Goal: Transaction & Acquisition: Book appointment/travel/reservation

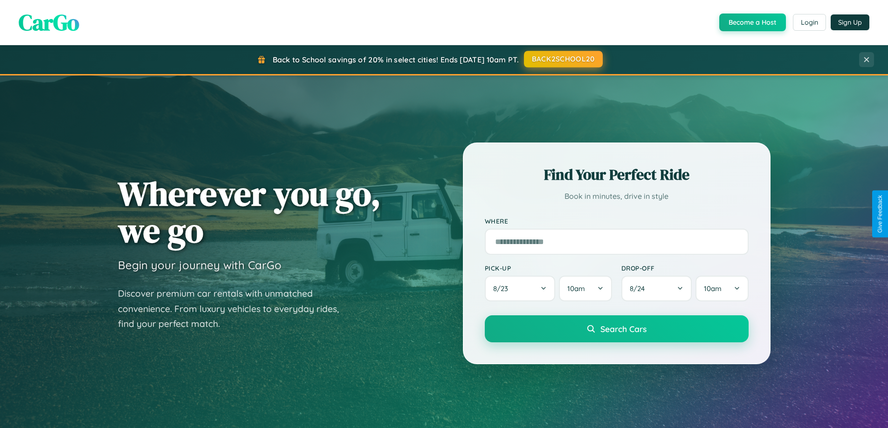
click at [563, 59] on button "BACK2SCHOOL20" at bounding box center [563, 59] width 79 height 17
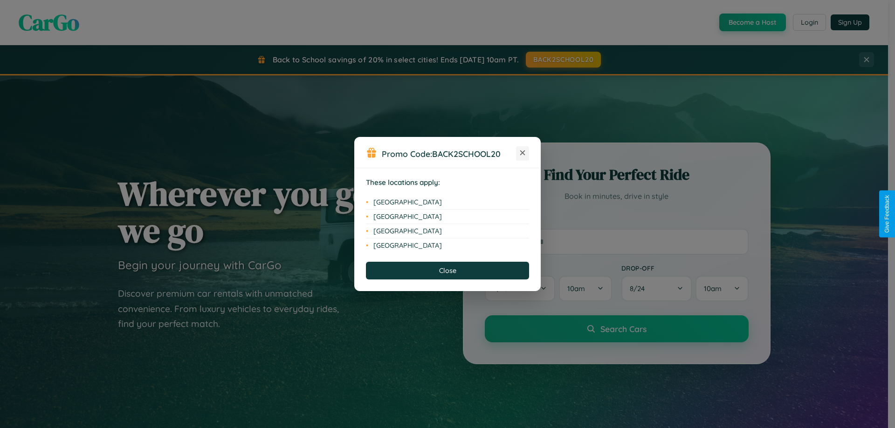
click at [523, 153] on icon at bounding box center [522, 153] width 5 height 5
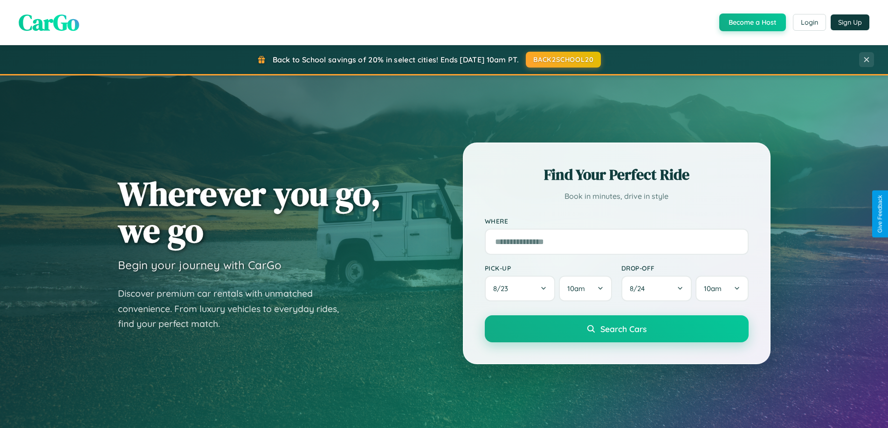
scroll to position [28, 0]
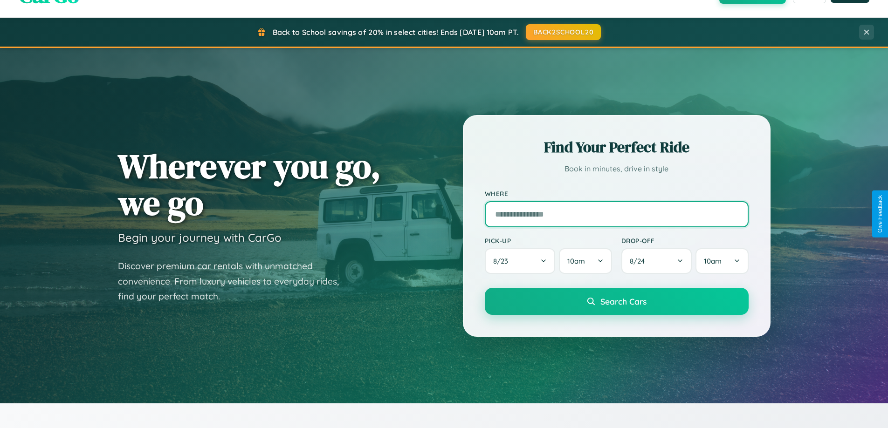
click at [616, 214] on input "text" at bounding box center [617, 214] width 264 height 26
type input "*******"
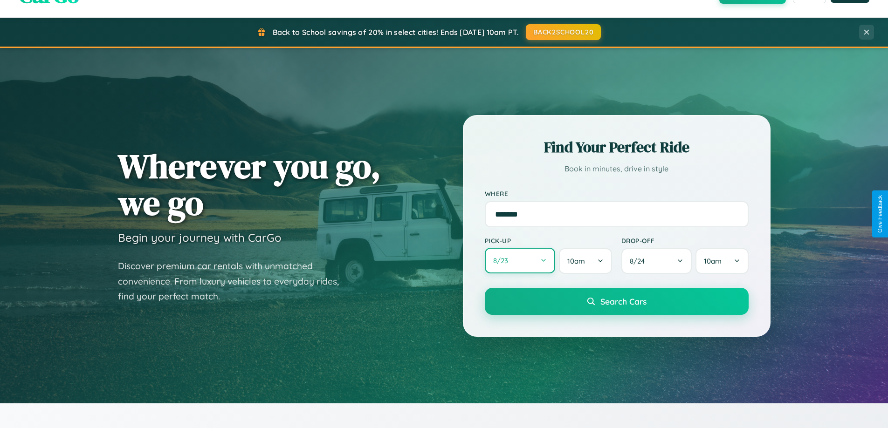
click at [520, 262] on button "8 / 23" at bounding box center [520, 261] width 71 height 26
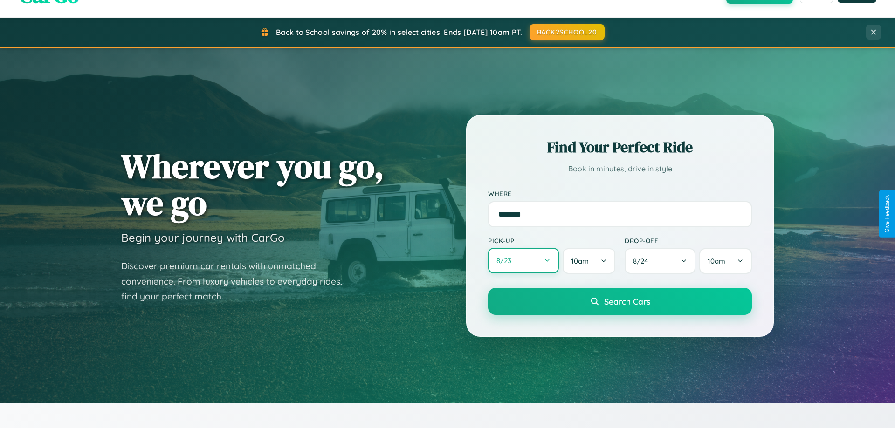
select select "*"
select select "****"
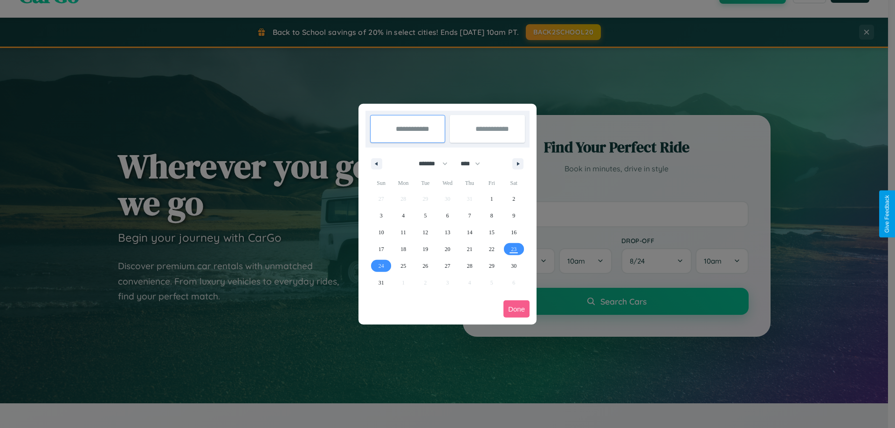
drag, startPoint x: 429, startPoint y: 164, endPoint x: 448, endPoint y: 187, distance: 29.9
click at [429, 164] on select "******* ******** ***** ***** *** **** **** ****** ********* ******* ******** **…" at bounding box center [432, 163] width 40 height 15
select select "*"
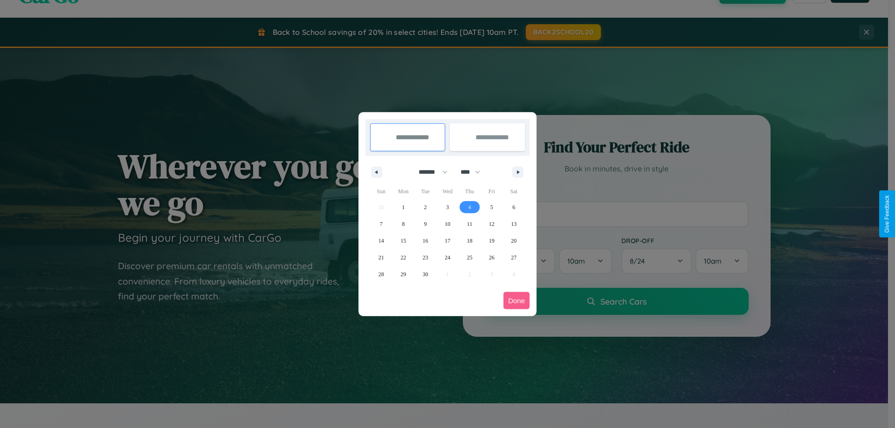
click at [470, 207] on span "4" at bounding box center [469, 207] width 3 height 17
type input "**********"
click at [425, 224] on span "9" at bounding box center [425, 224] width 3 height 17
type input "**********"
click at [517, 301] on button "Done" at bounding box center [517, 300] width 26 height 17
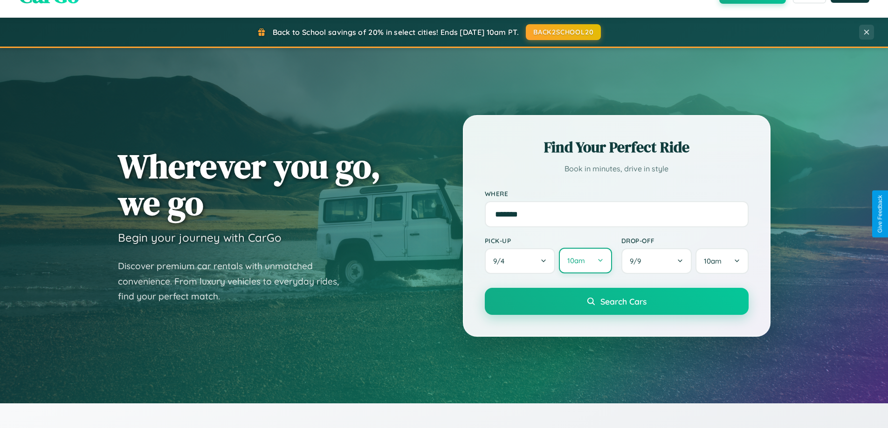
click at [585, 262] on button "10am" at bounding box center [585, 261] width 53 height 26
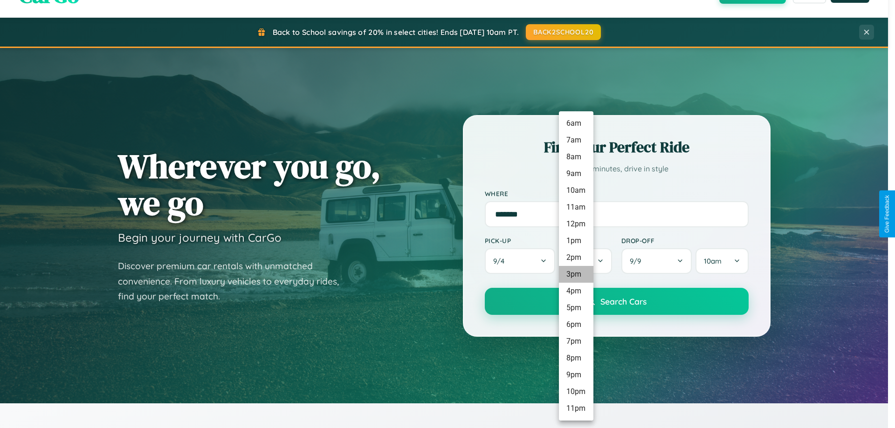
click at [576, 275] on li "3pm" at bounding box center [576, 274] width 35 height 17
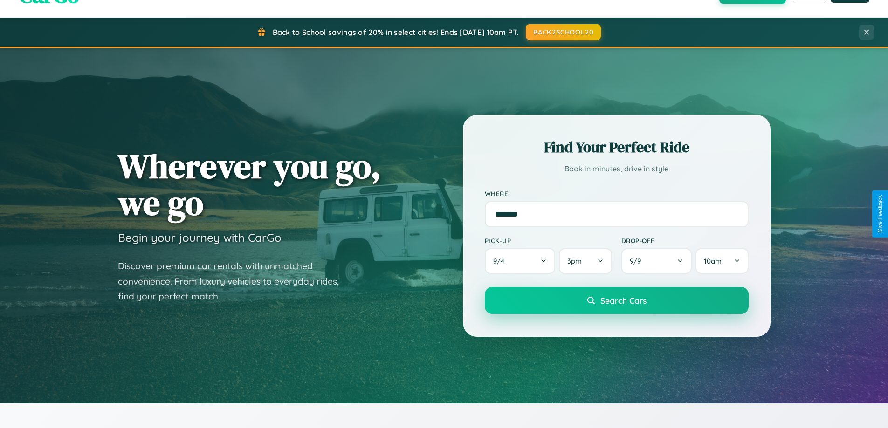
click at [616, 301] on span "Search Cars" at bounding box center [624, 301] width 46 height 10
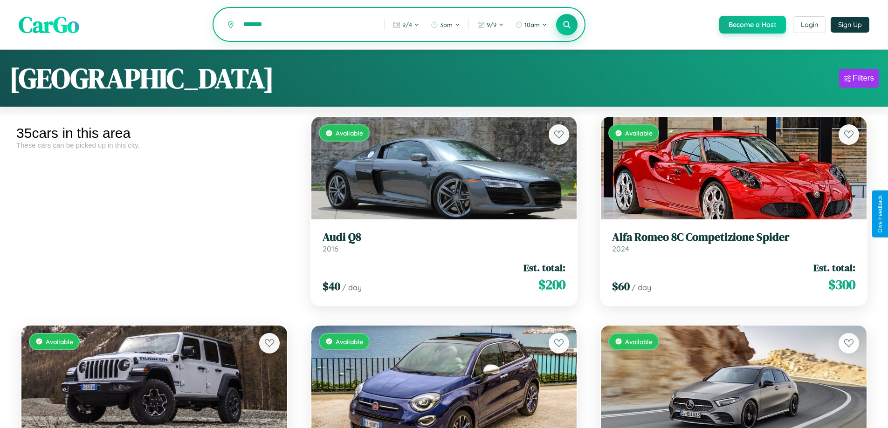
type input "*******"
click at [566, 25] on icon at bounding box center [567, 24] width 9 height 9
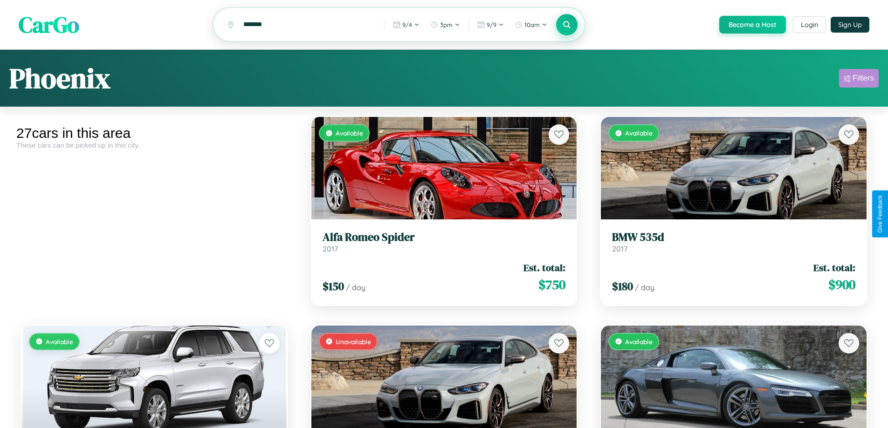
click at [859, 80] on div "Filters" at bounding box center [863, 78] width 21 height 9
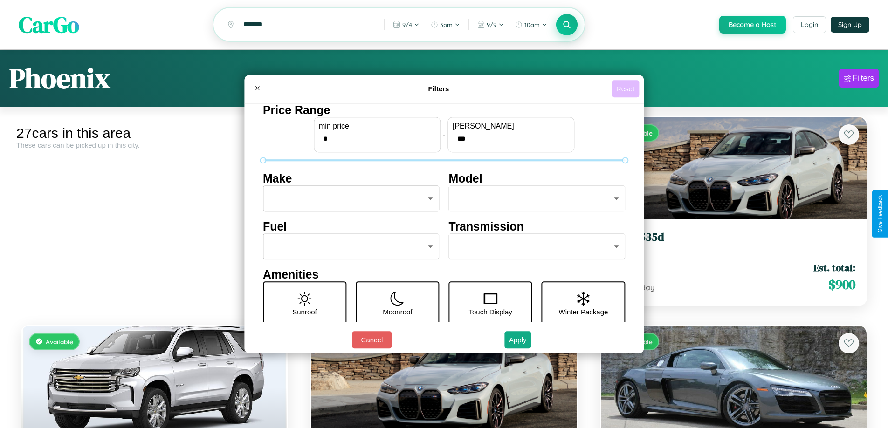
click at [627, 89] on button "Reset" at bounding box center [626, 88] width 28 height 17
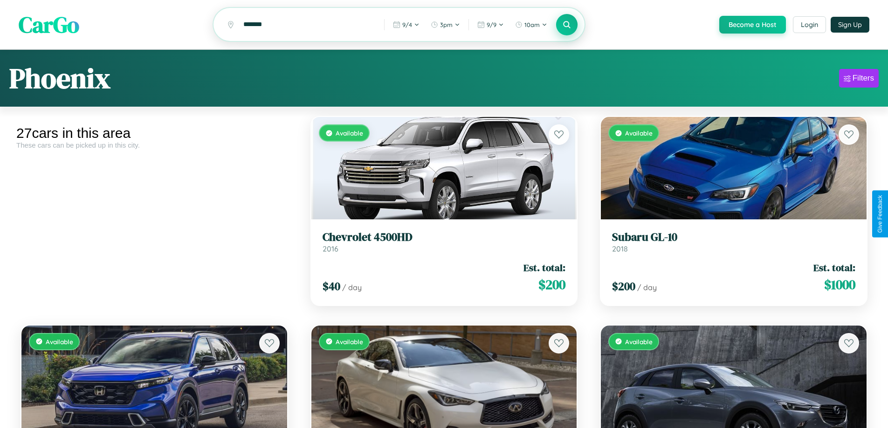
scroll to position [375, 0]
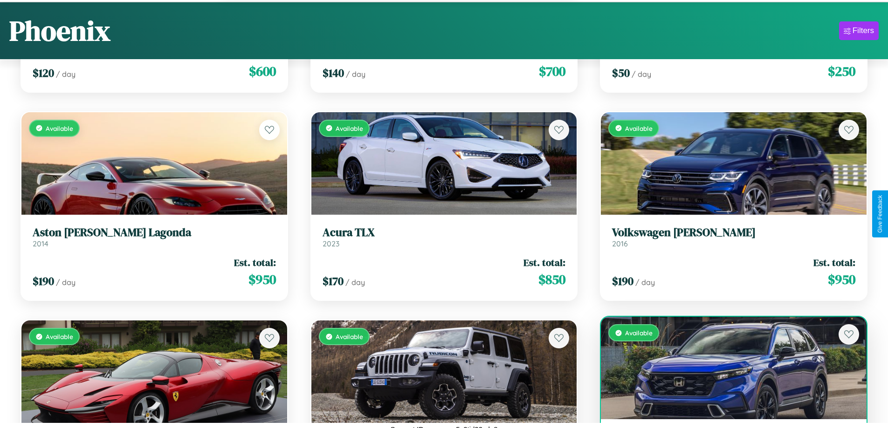
click at [728, 373] on div "Available" at bounding box center [734, 368] width 266 height 103
click at [728, 370] on div "Available" at bounding box center [734, 368] width 266 height 103
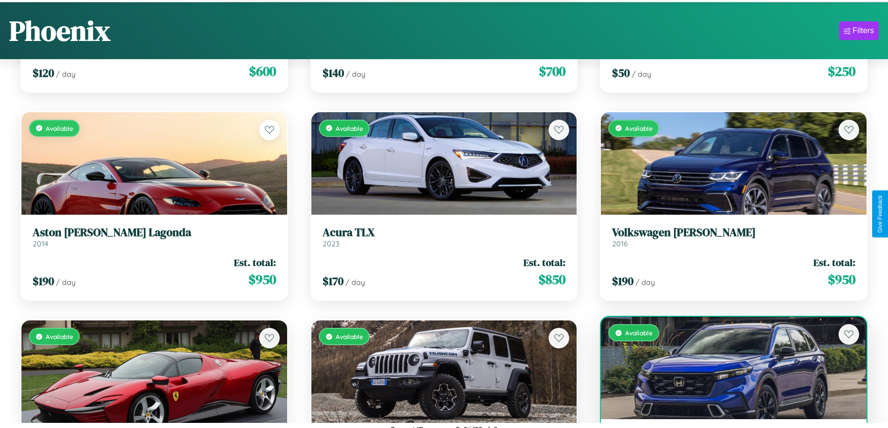
click at [728, 370] on div "Available" at bounding box center [734, 368] width 266 height 103
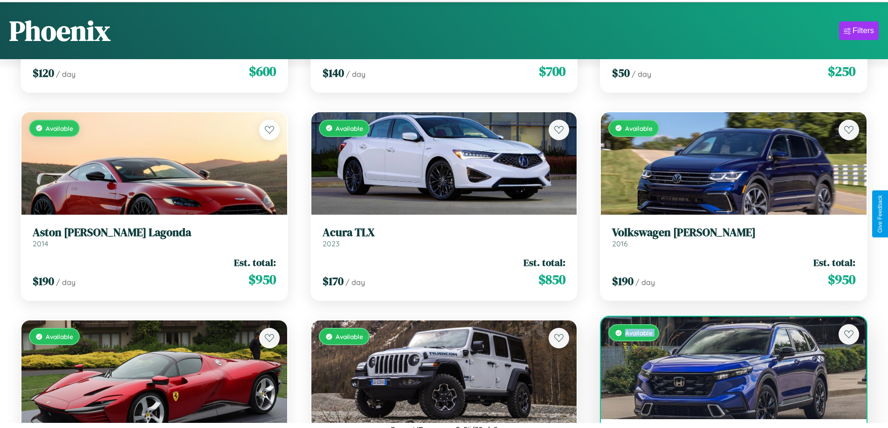
click at [728, 370] on div "Available" at bounding box center [734, 368] width 266 height 103
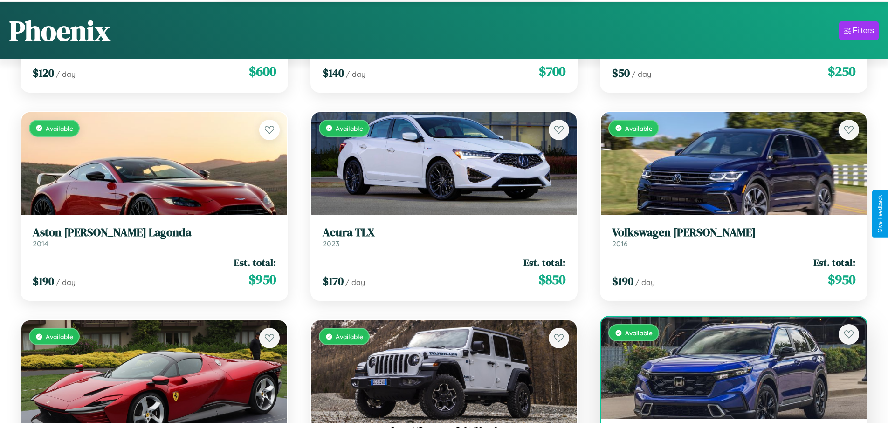
click at [728, 370] on div "Available" at bounding box center [734, 368] width 266 height 103
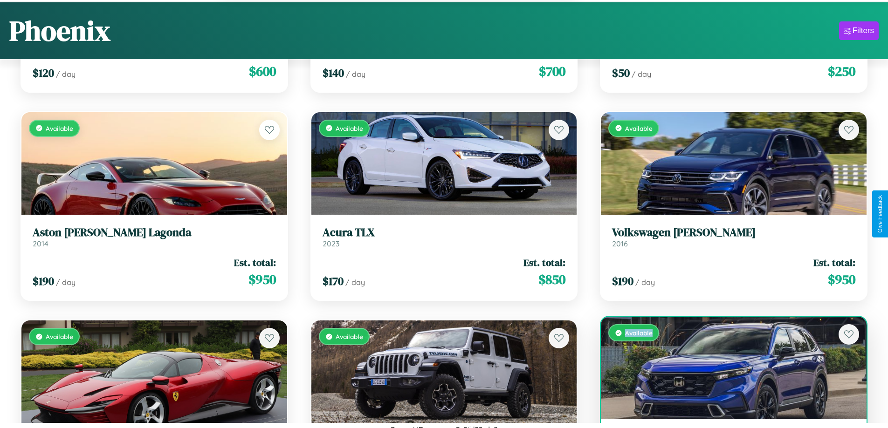
click at [728, 370] on div "Available" at bounding box center [734, 368] width 266 height 103
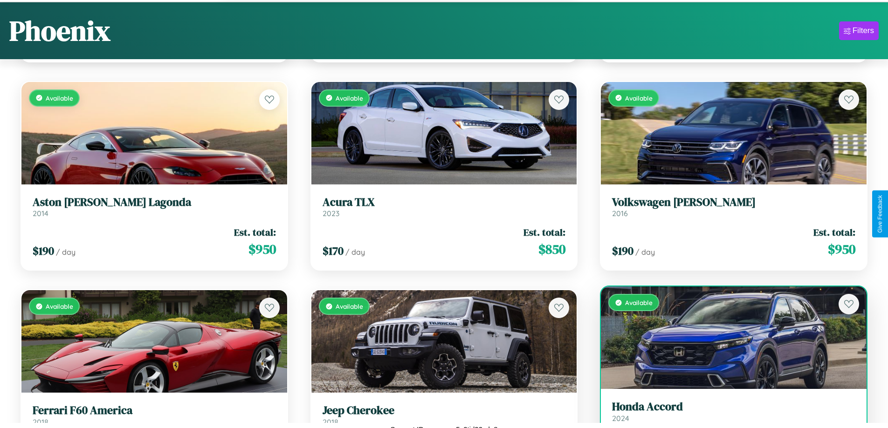
scroll to position [44, 0]
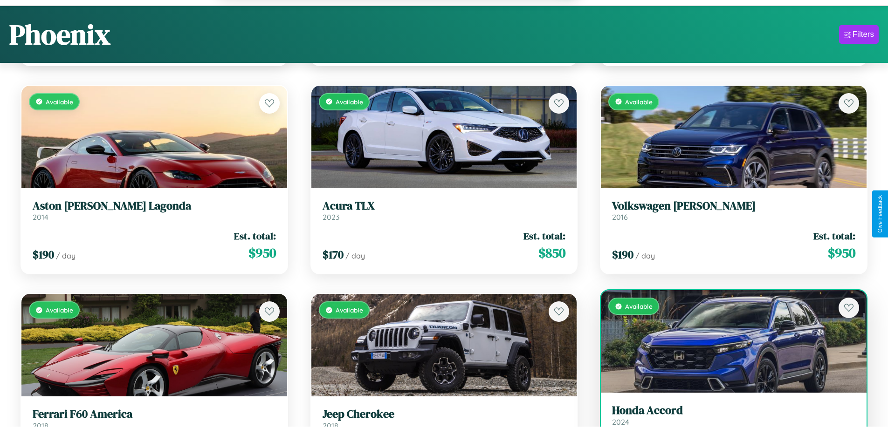
click at [728, 417] on h3 "Honda Accord" at bounding box center [733, 411] width 243 height 14
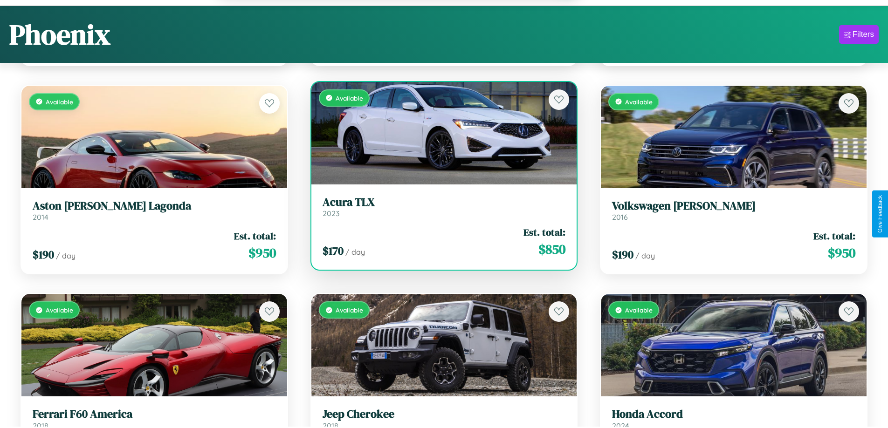
scroll to position [966, 0]
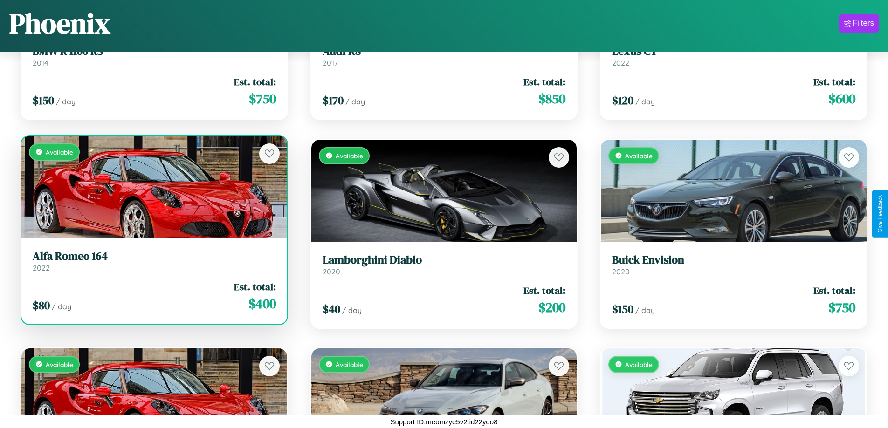
click at [153, 263] on link "Alfa Romeo 164 2022" at bounding box center [154, 261] width 243 height 23
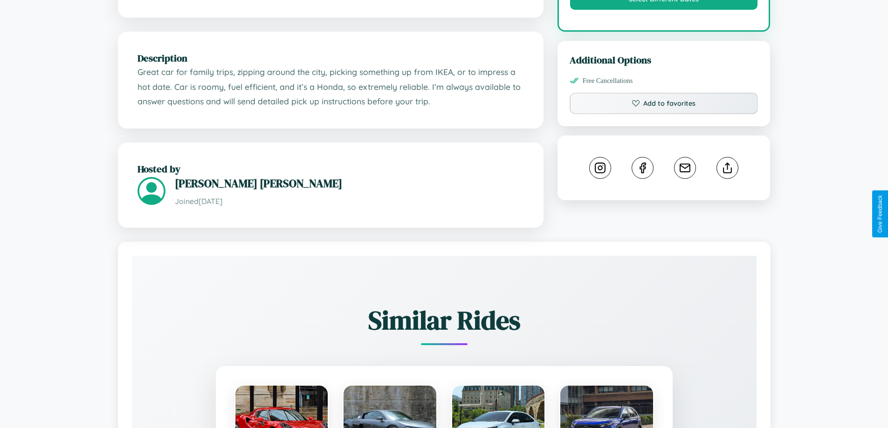
scroll to position [546, 0]
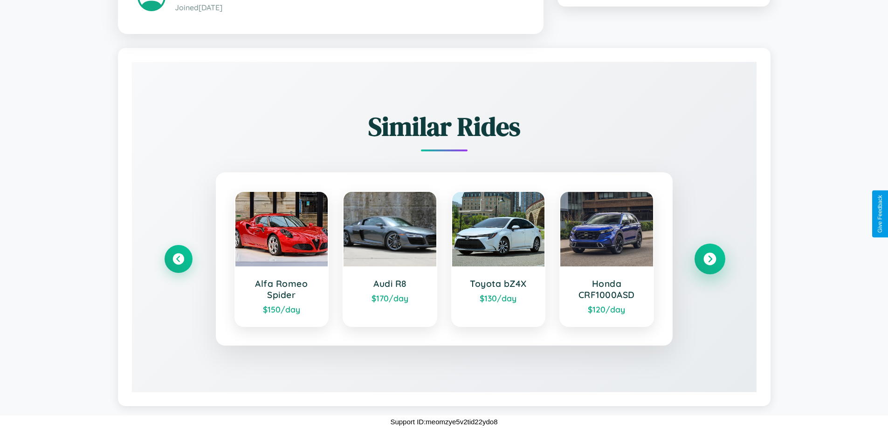
click at [710, 259] on icon at bounding box center [710, 259] width 13 height 13
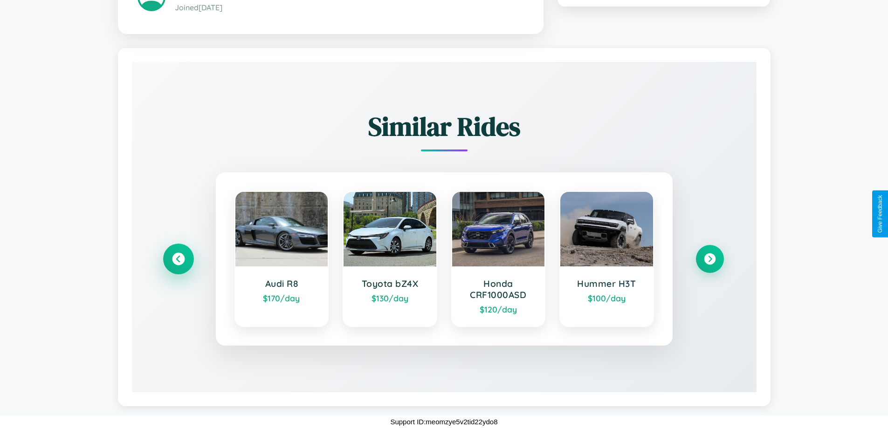
click at [178, 259] on icon at bounding box center [178, 259] width 13 height 13
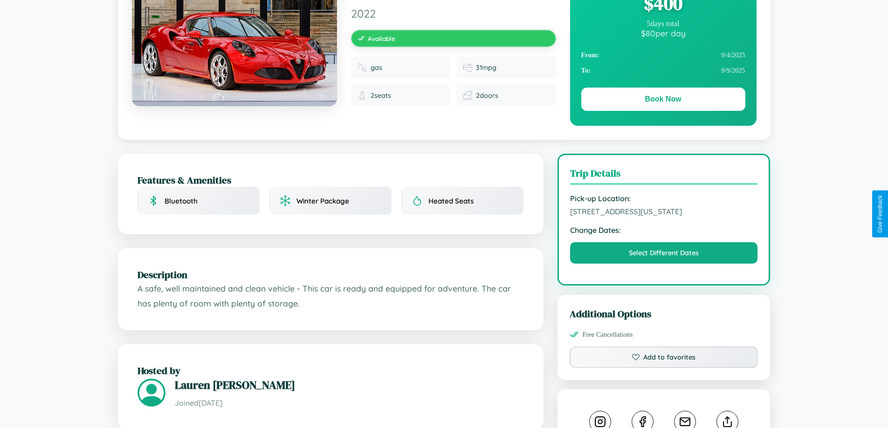
scroll to position [316, 0]
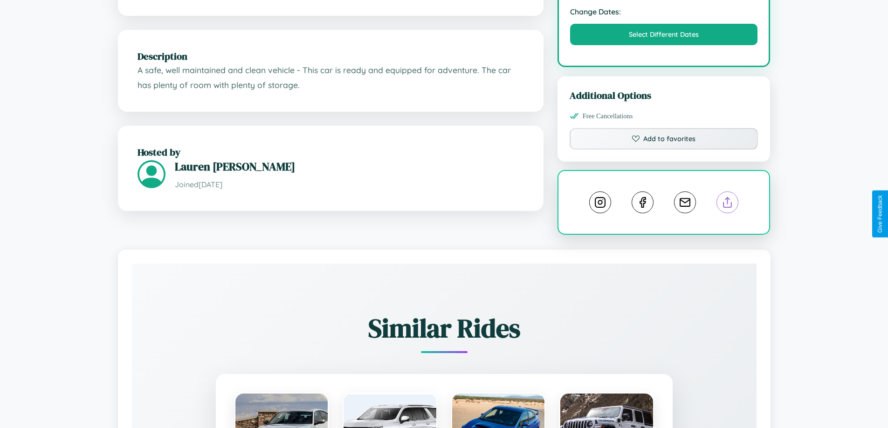
click at [728, 204] on line at bounding box center [728, 201] width 0 height 7
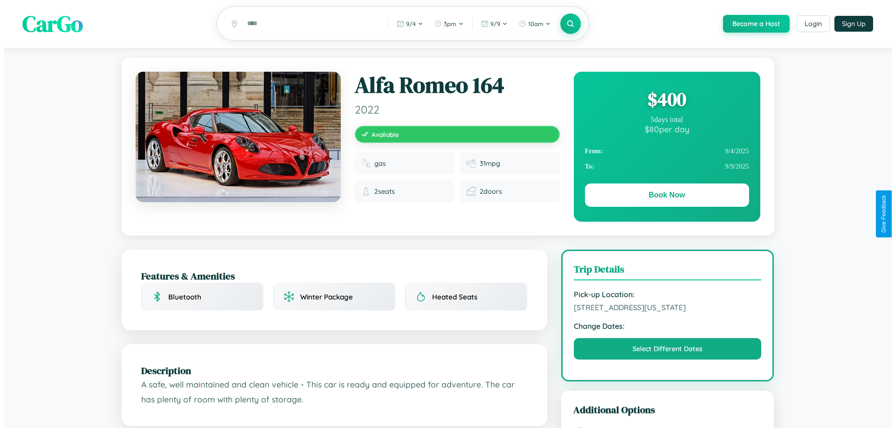
scroll to position [0, 0]
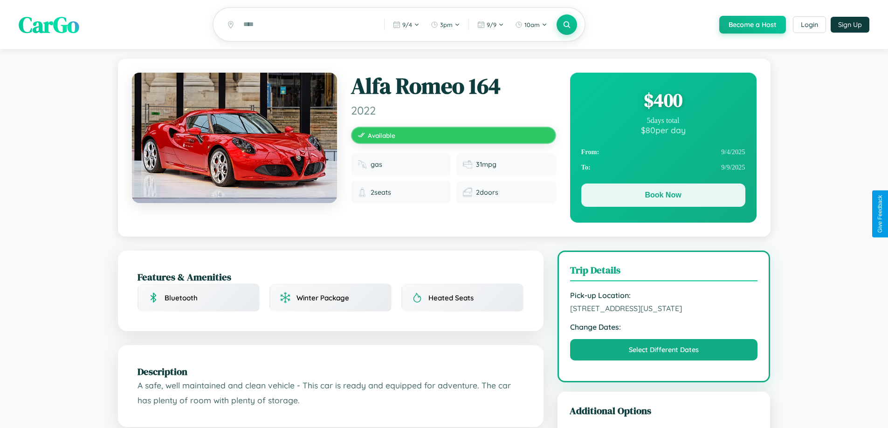
click at [663, 197] on button "Book Now" at bounding box center [663, 195] width 164 height 23
